Goal: Transaction & Acquisition: Book appointment/travel/reservation

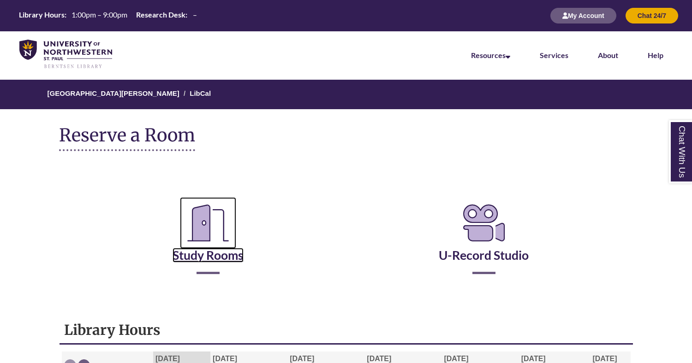
click at [243, 259] on link "Study Rooms" at bounding box center [207, 244] width 71 height 38
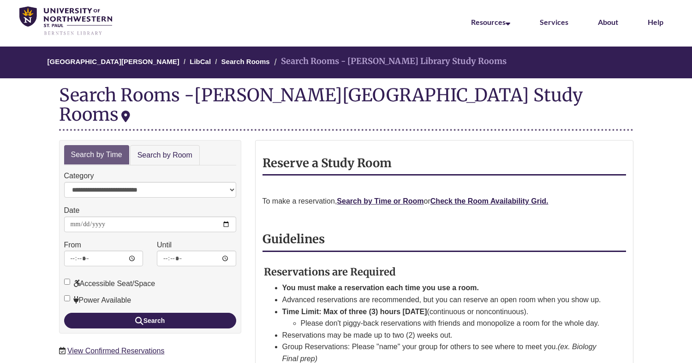
scroll to position [42, 0]
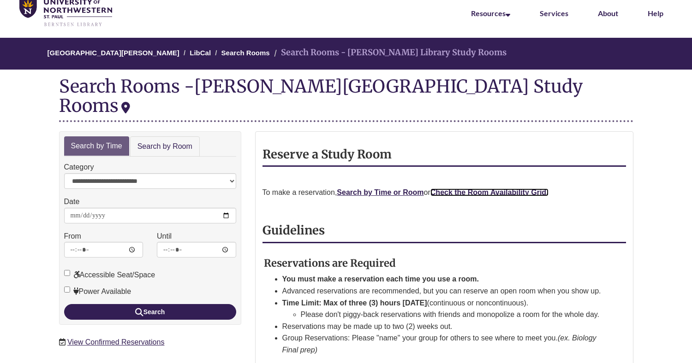
click at [456, 189] on strong "Check the Room Availability Grid." at bounding box center [489, 193] width 118 height 8
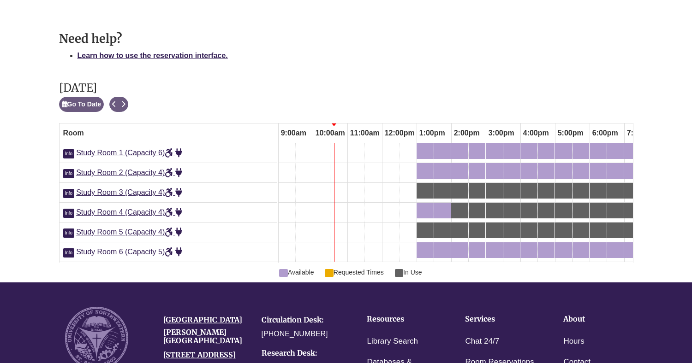
scroll to position [453, 0]
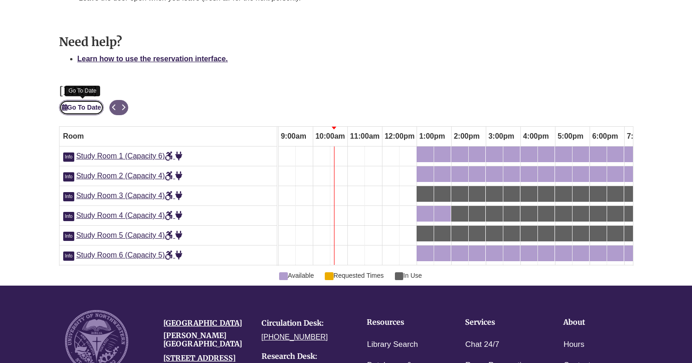
click at [75, 112] on button "Go To Date" at bounding box center [81, 107] width 45 height 15
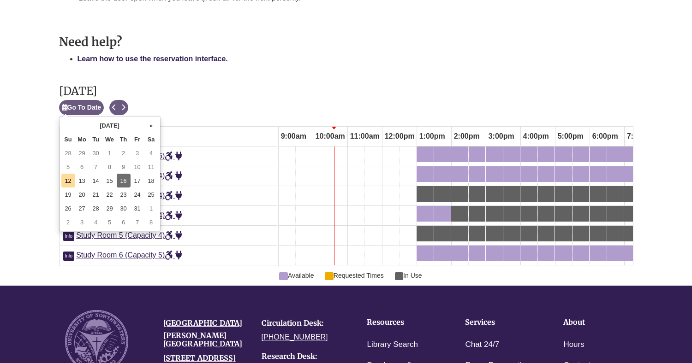
click at [119, 181] on td "16" at bounding box center [124, 181] width 14 height 14
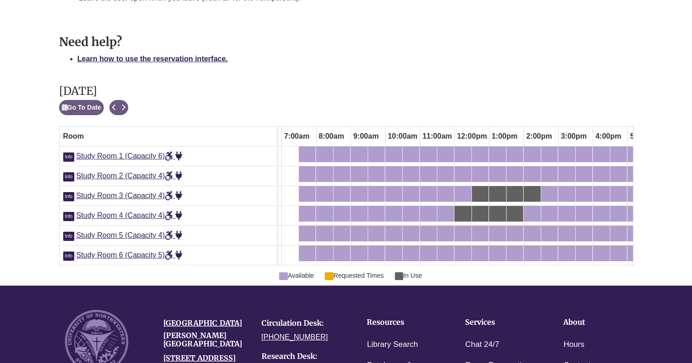
scroll to position [0, 261]
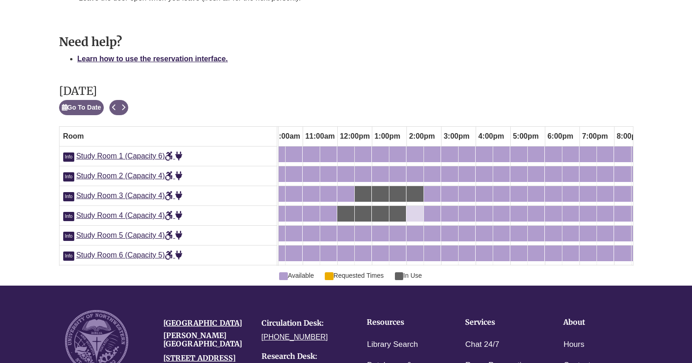
click at [415, 214] on div "2:00pm Thursday, October 16, 2025 - Study Room 4 - Available" at bounding box center [414, 214] width 15 height 10
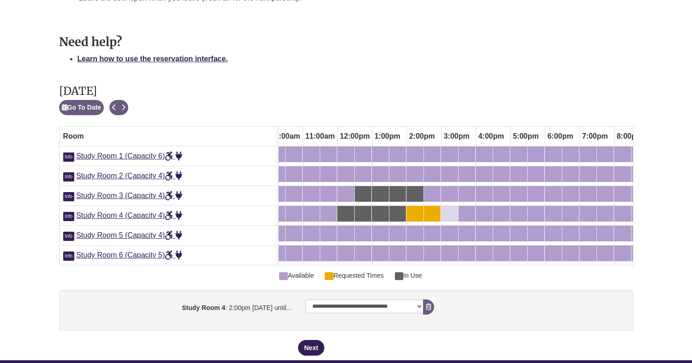
click at [452, 217] on div "3:00pm Thursday, October 16, 2025 - Study Room 4 - Available" at bounding box center [449, 214] width 15 height 10
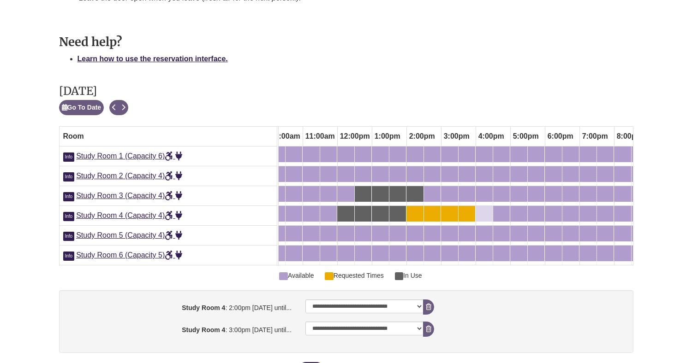
click at [481, 218] on div "4:00pm Thursday, October 16, 2025 - Study Room 4 - Available" at bounding box center [483, 214] width 15 height 10
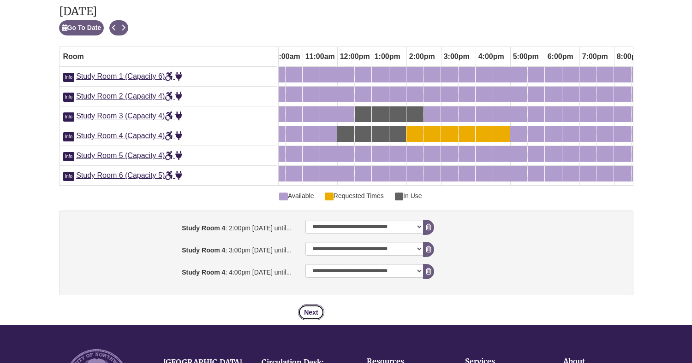
click at [312, 310] on button "Next" at bounding box center [311, 313] width 26 height 16
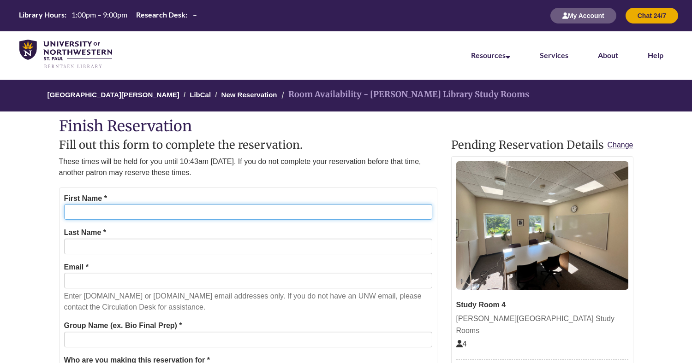
click at [288, 213] on input "First Name *" at bounding box center [248, 212] width 368 height 16
type input "******"
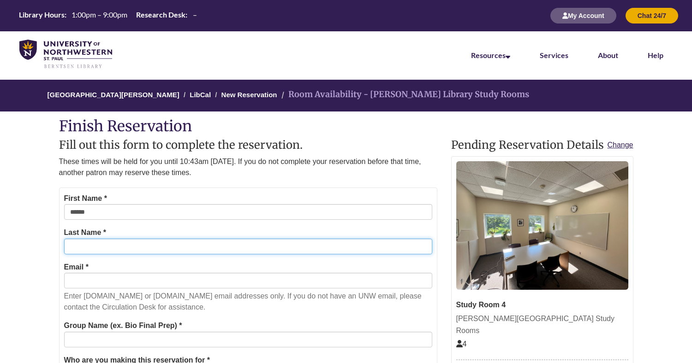
click at [128, 251] on input "Last Name *" at bounding box center [248, 247] width 368 height 16
type input "******"
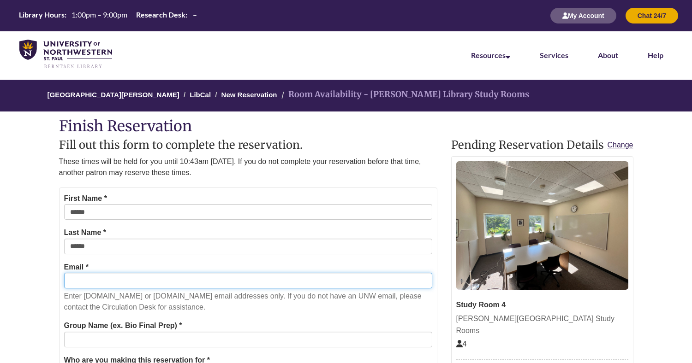
click at [120, 282] on input "Email *" at bounding box center [248, 281] width 368 height 16
type input "**********"
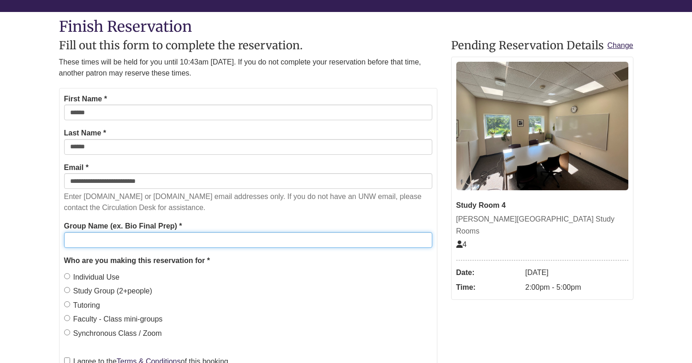
click at [140, 237] on input "Group Name (ex. Bio Final Prep) *" at bounding box center [248, 240] width 368 height 16
type input "**********"
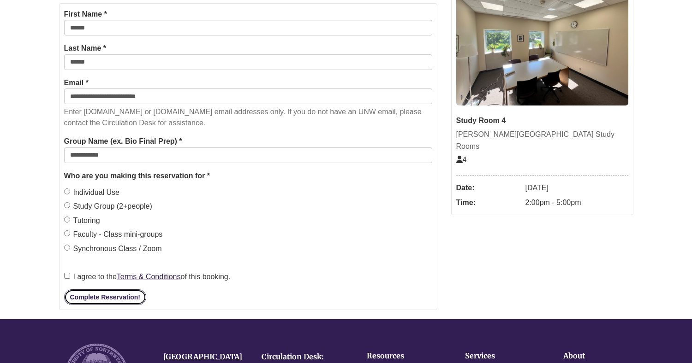
click at [74, 293] on button "Complete Reservation!" at bounding box center [105, 298] width 82 height 16
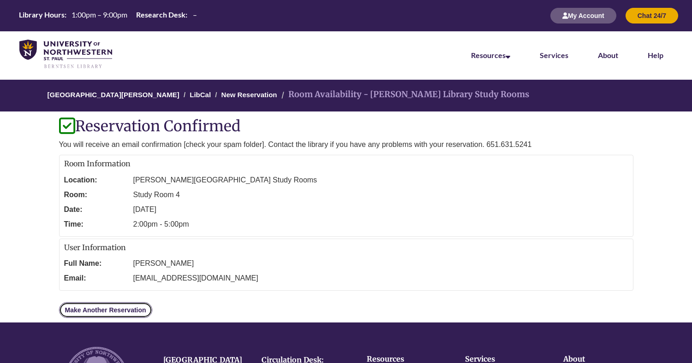
click at [92, 311] on link "Make Another Reservation" at bounding box center [105, 310] width 93 height 16
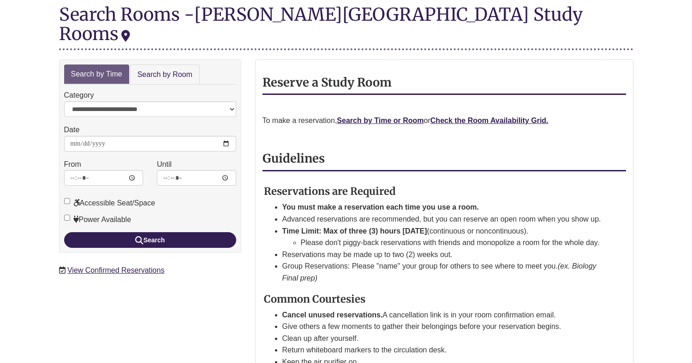
scroll to position [101, 0]
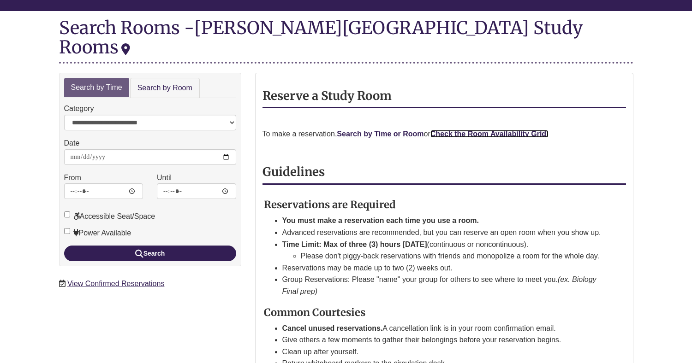
click at [466, 130] on strong "Check the Room Availability Grid." at bounding box center [489, 134] width 118 height 8
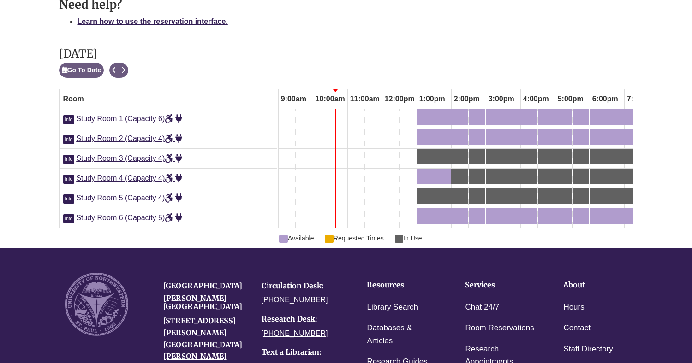
scroll to position [489, 0]
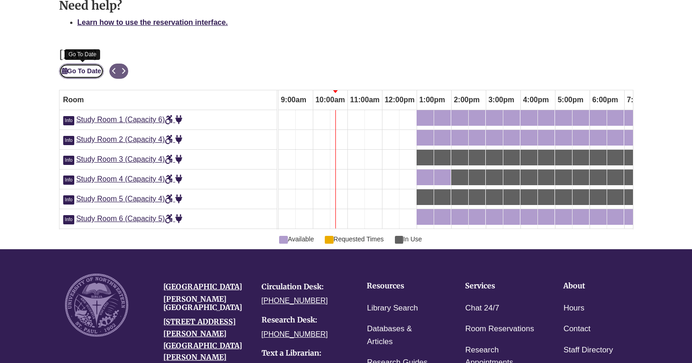
click at [86, 74] on button "Go To Date" at bounding box center [81, 71] width 45 height 15
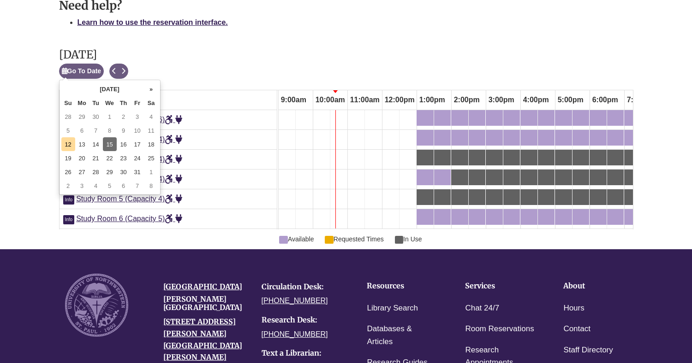
click at [107, 145] on td "15" at bounding box center [110, 144] width 14 height 14
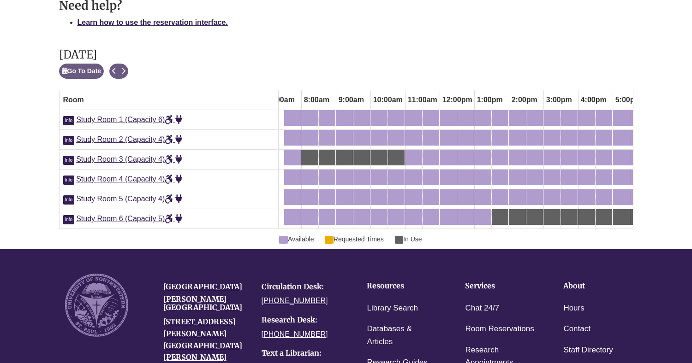
scroll to position [0, 0]
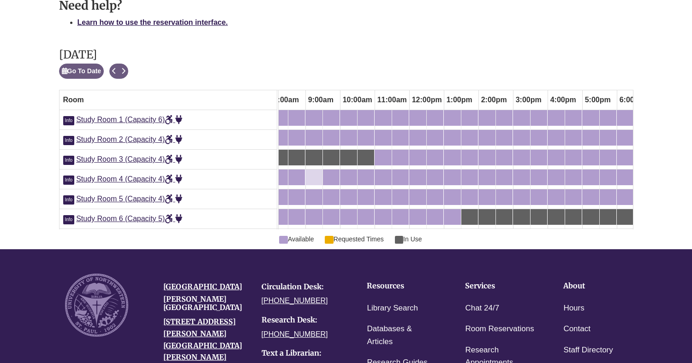
click at [318, 176] on div "9:00am Wednesday, October 15, 2025 - Study Room 4 - Available" at bounding box center [313, 177] width 15 height 10
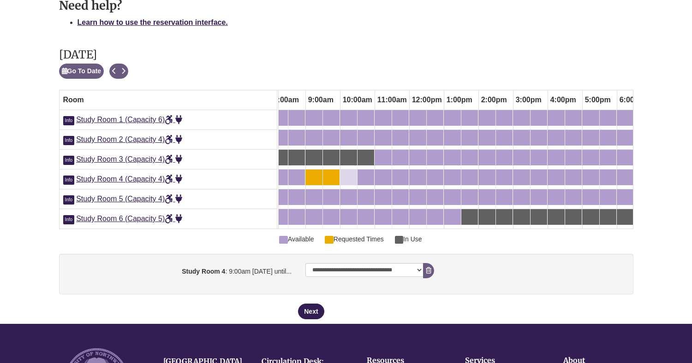
click at [351, 178] on div "10:00am Wednesday, October 15, 2025 - Study Room 4 - Available" at bounding box center [348, 177] width 15 height 10
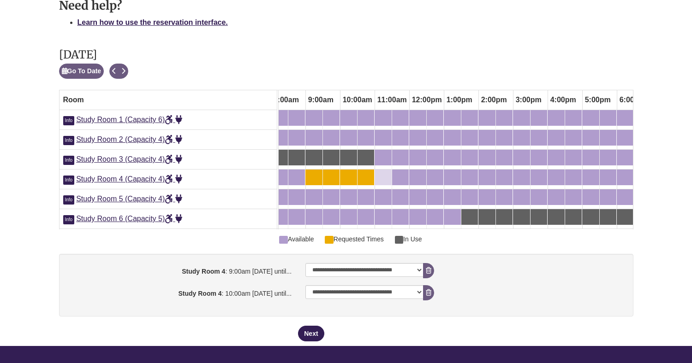
click at [384, 182] on div "11:00am Wednesday, October 15, 2025 - Study Room 4 - Available" at bounding box center [382, 177] width 15 height 10
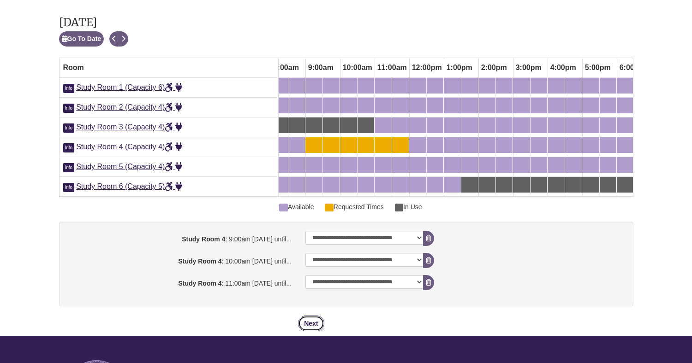
click at [317, 319] on button "Next" at bounding box center [311, 324] width 26 height 16
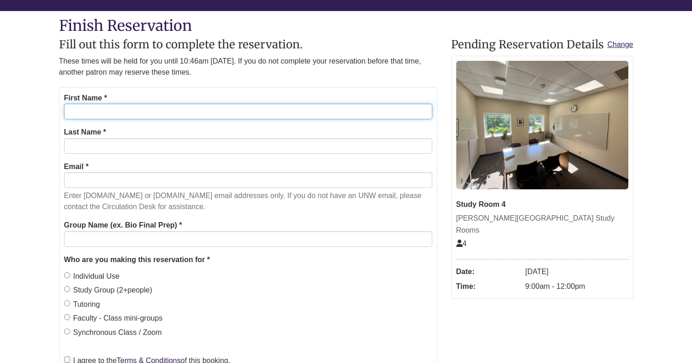
click at [291, 113] on input "First Name *" at bounding box center [248, 112] width 368 height 16
type input "******"
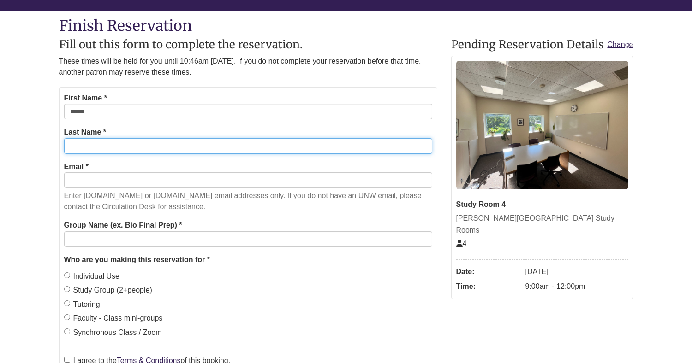
click at [139, 144] on input "Last Name *" at bounding box center [248, 146] width 368 height 16
type input "******"
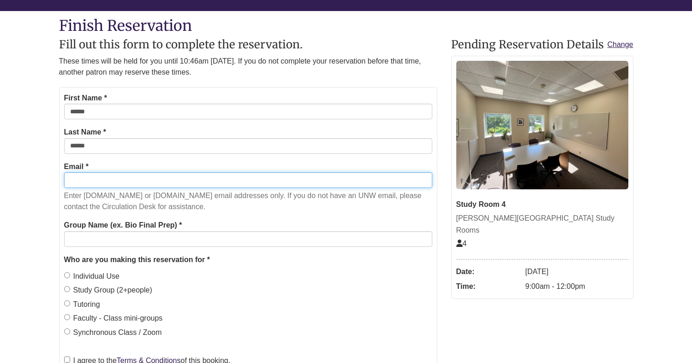
click at [137, 172] on input "Email *" at bounding box center [248, 180] width 368 height 16
type input "**********"
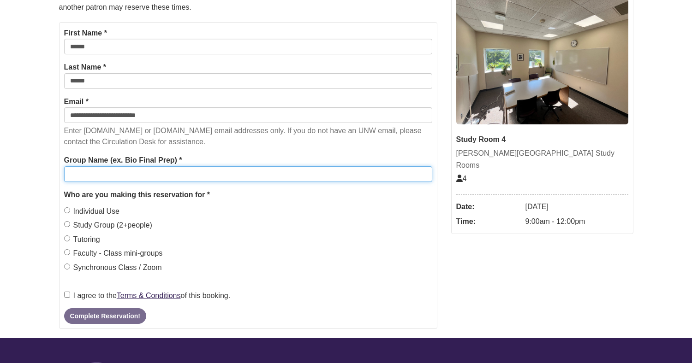
click at [128, 178] on input "Group Name (ex. Bio Final Prep) *" at bounding box center [248, 174] width 368 height 16
type input "*"
type input "**********"
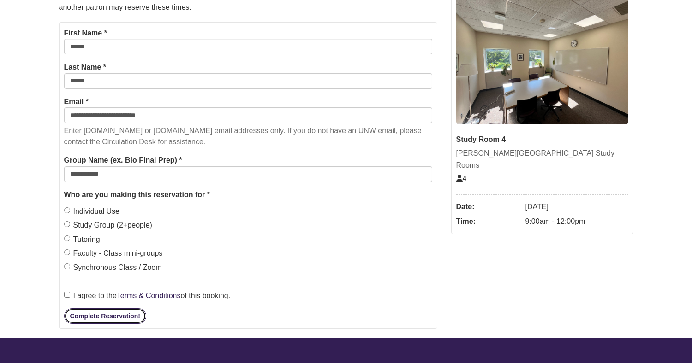
click at [79, 314] on button "Complete Reservation!" at bounding box center [105, 316] width 82 height 16
